Goal: Communication & Community: Share content

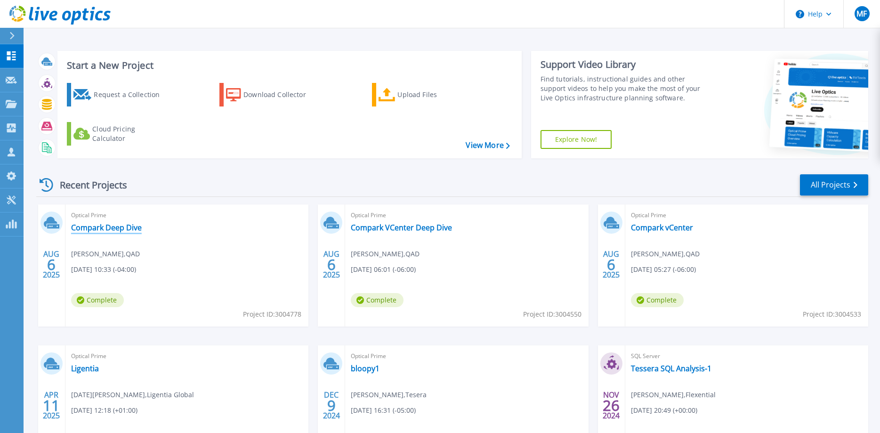
click at [127, 228] on link "Compark Deep Dive" at bounding box center [106, 227] width 71 height 9
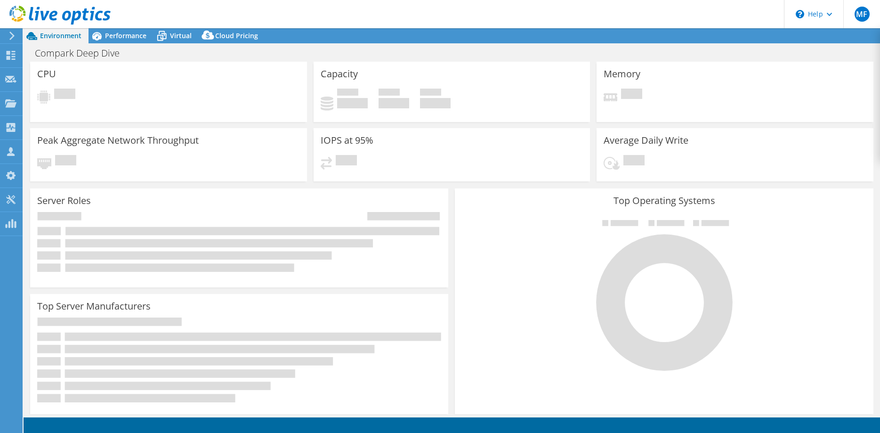
select select "USD"
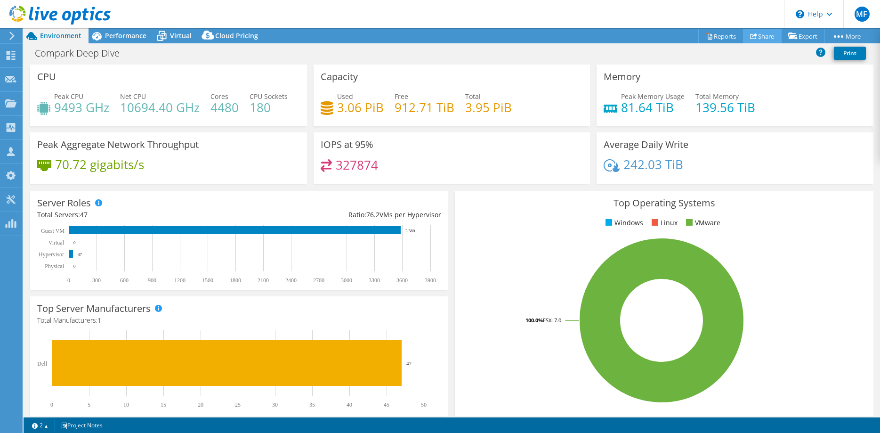
click at [756, 35] on link "Share" at bounding box center [762, 36] width 39 height 15
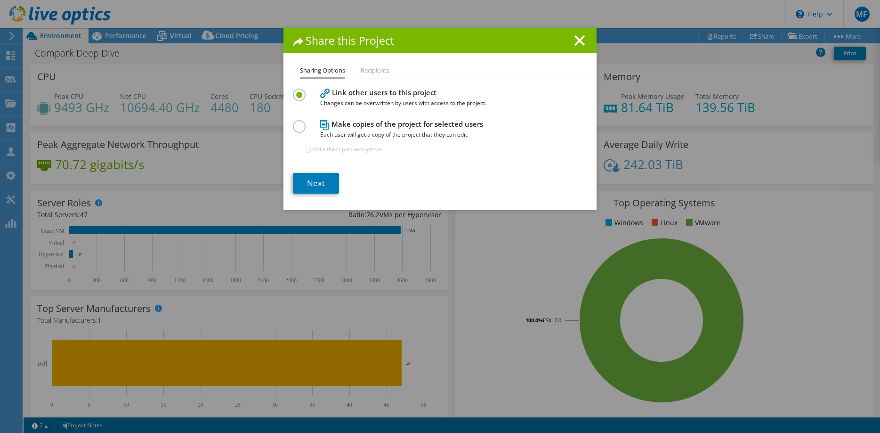
click at [299, 122] on label at bounding box center [301, 121] width 16 height 2
click at [0, 0] on input "radio" at bounding box center [0, 0] width 0 height 0
click at [319, 180] on link "Next" at bounding box center [316, 183] width 46 height 21
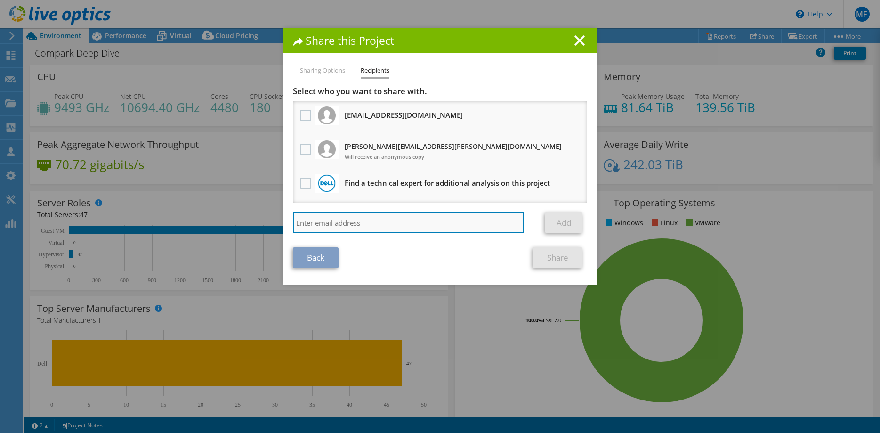
click at [350, 225] on input "search" at bounding box center [408, 222] width 231 height 21
click at [364, 227] on input "[PERSON_NAME].z" at bounding box center [408, 222] width 231 height 21
paste input "[EMAIL_ADDRESS][DOMAIN_NAME]"
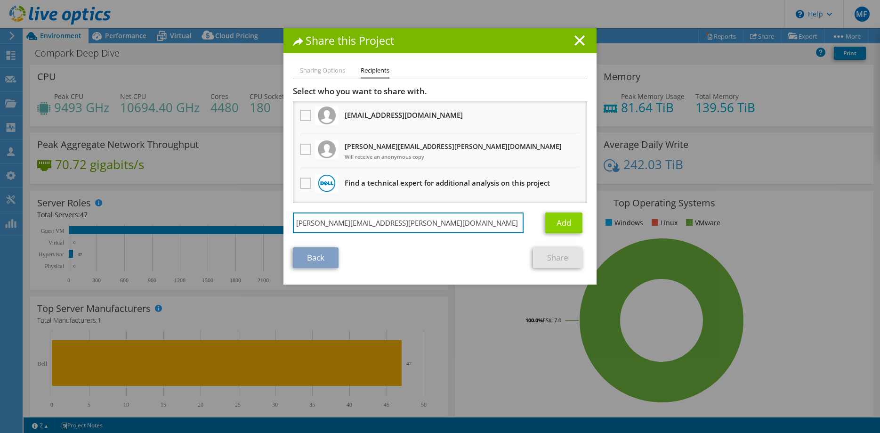
type input "[PERSON_NAME][EMAIL_ADDRESS][PERSON_NAME][DOMAIN_NAME]"
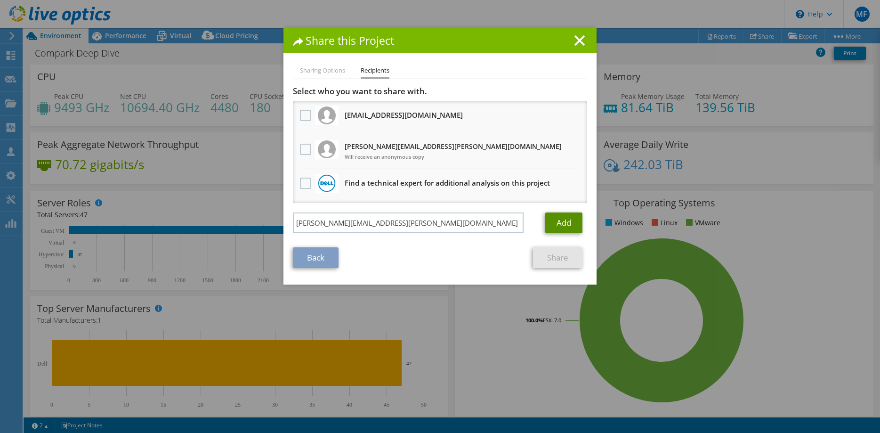
click at [566, 221] on link "Add" at bounding box center [563, 222] width 37 height 21
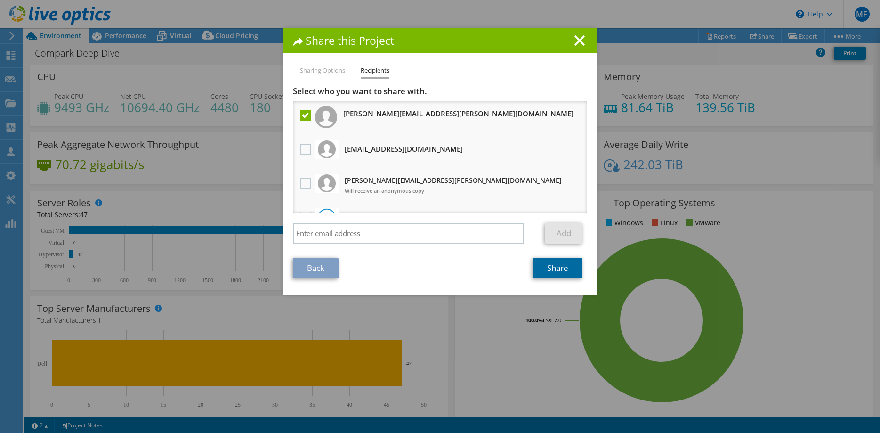
click at [558, 267] on link "Share" at bounding box center [557, 267] width 49 height 21
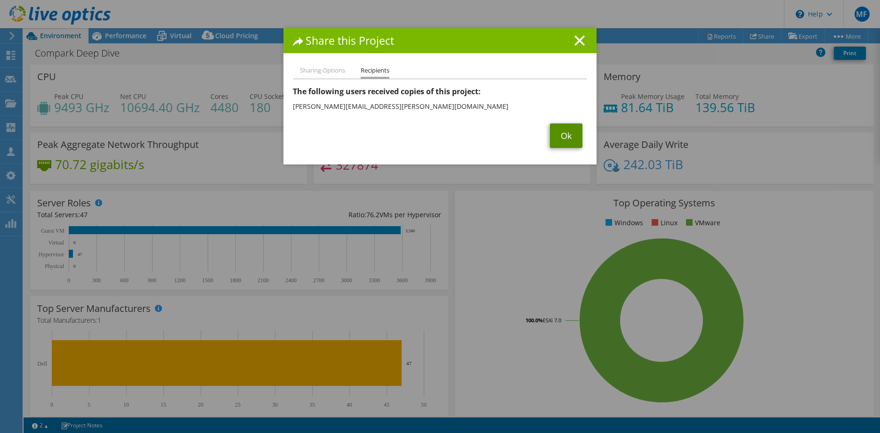
click at [566, 135] on link "Ok" at bounding box center [566, 135] width 32 height 24
